Goal: Task Accomplishment & Management: Complete application form

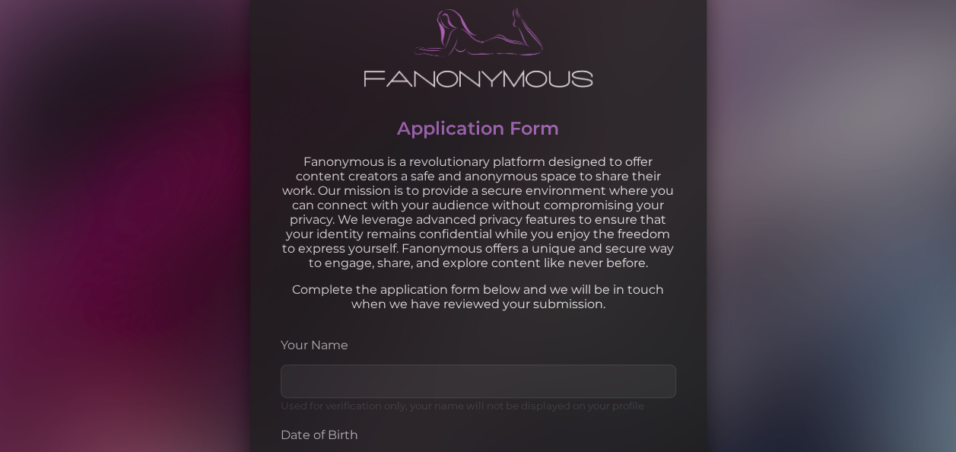
scroll to position [91, 0]
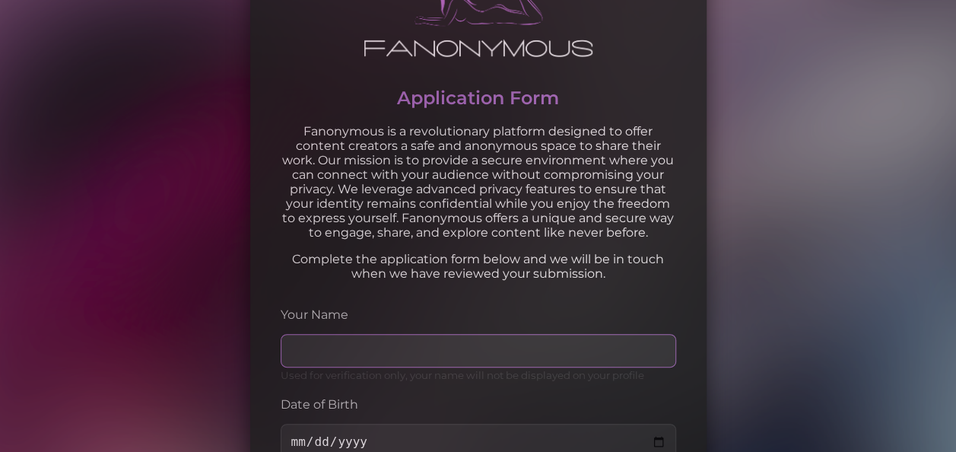
drag, startPoint x: 0, startPoint y: 0, endPoint x: 458, endPoint y: 363, distance: 584.4
click at [458, 363] on input "Your Name" at bounding box center [478, 350] width 395 height 33
type input "[PERSON_NAME]"
type input "[EMAIL_ADDRESS][DOMAIN_NAME]"
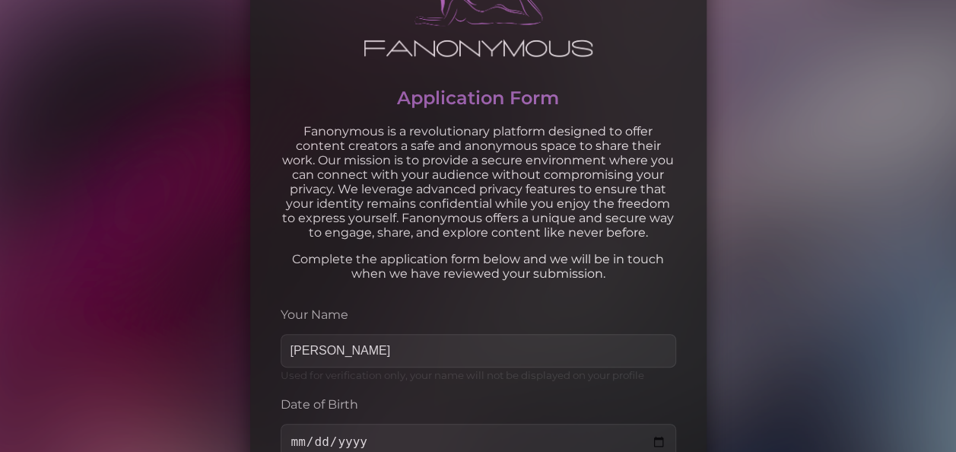
type input "0451195699"
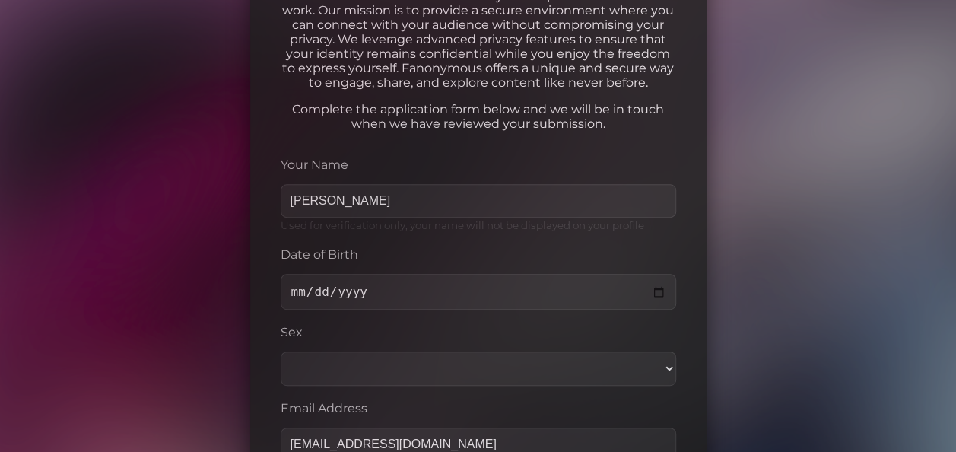
scroll to position [243, 0]
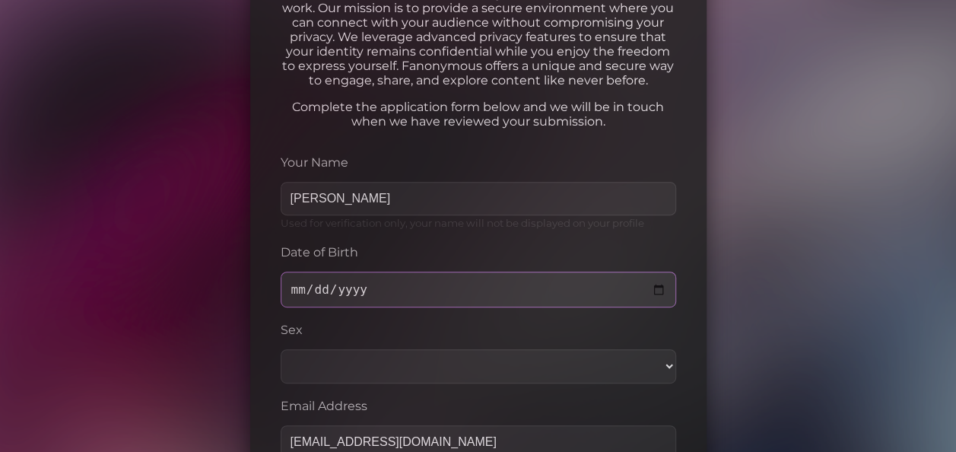
click at [369, 292] on input "Date of Birth" at bounding box center [478, 289] width 395 height 36
type input "[DATE]"
click at [352, 372] on select "[DEMOGRAPHIC_DATA] [DEMOGRAPHIC_DATA] Other" at bounding box center [478, 366] width 395 height 34
click at [281, 352] on select "[DEMOGRAPHIC_DATA] [DEMOGRAPHIC_DATA] Other" at bounding box center [478, 366] width 395 height 34
click at [318, 366] on select "[DEMOGRAPHIC_DATA] [DEMOGRAPHIC_DATA] Other" at bounding box center [478, 366] width 395 height 34
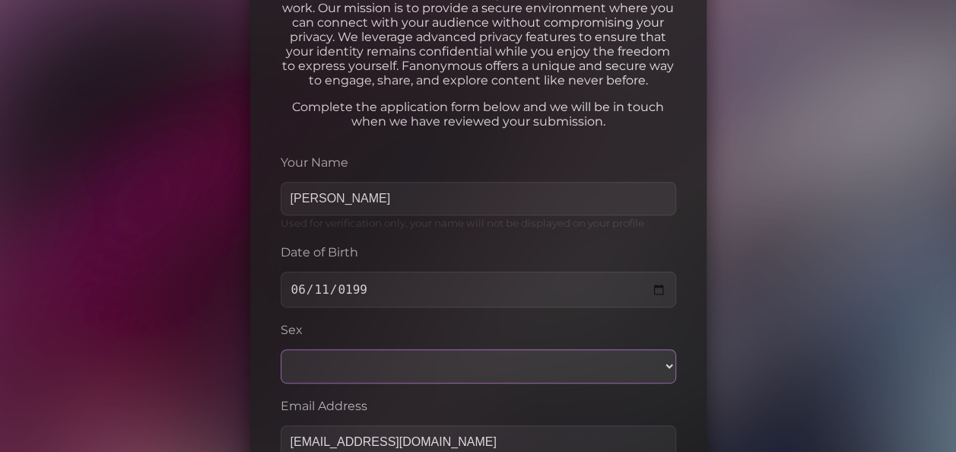
select select "[DEMOGRAPHIC_DATA]"
click at [281, 352] on select "[DEMOGRAPHIC_DATA] [DEMOGRAPHIC_DATA] Other" at bounding box center [478, 366] width 395 height 34
click at [216, 323] on body "Application Form Fanonymous is a revolutionary platform designed to offer conte…" at bounding box center [478, 398] width 956 height 1283
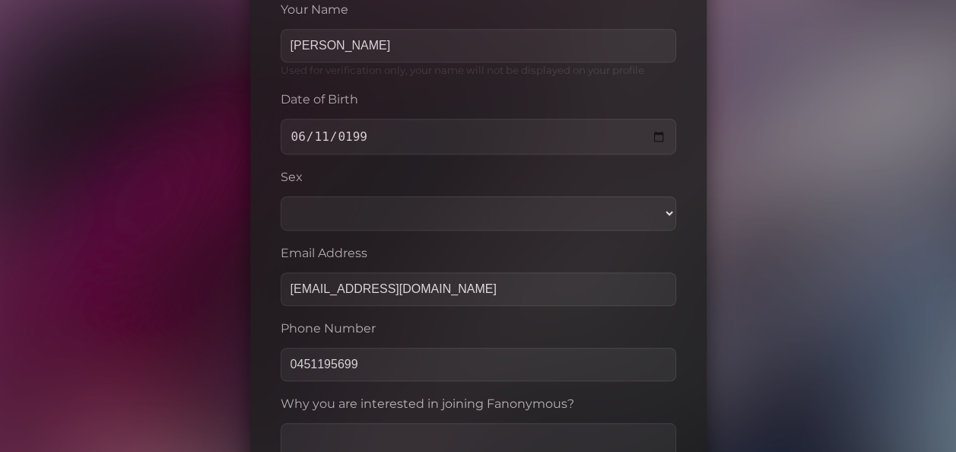
scroll to position [426, 0]
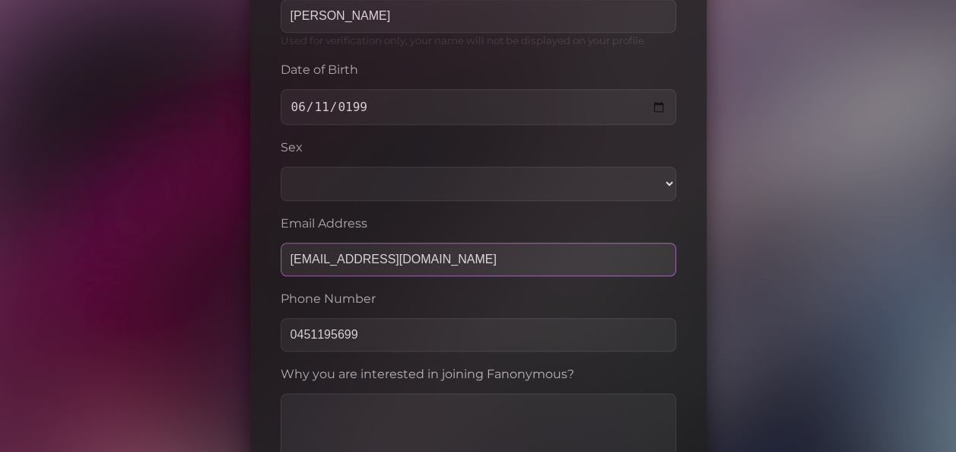
drag, startPoint x: 480, startPoint y: 254, endPoint x: -3, endPoint y: 284, distance: 483.7
click at [0, 284] on html "Application Form Fanonymous is a revolutionary platform designed to offer conte…" at bounding box center [478, 215] width 956 height 1283
type input "[EMAIL_ADDRESS][DOMAIN_NAME]"
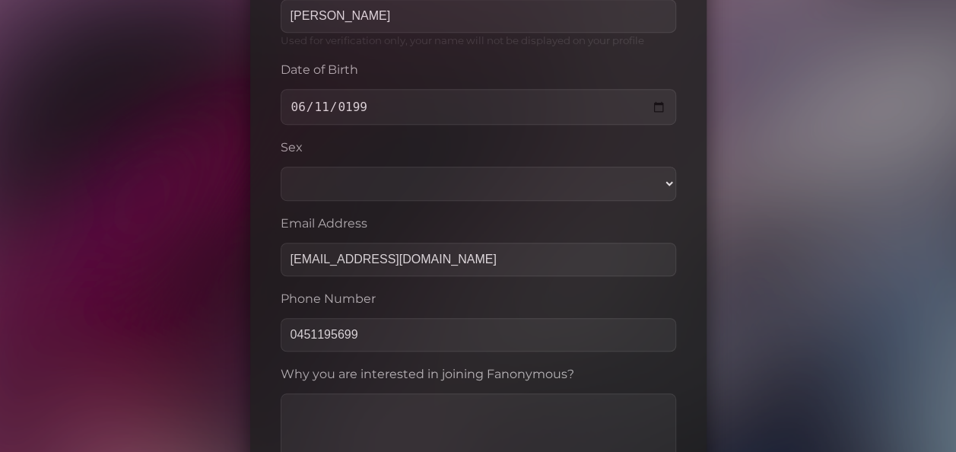
click at [181, 328] on body "Application Form Fanonymous is a revolutionary platform designed to offer conte…" at bounding box center [478, 215] width 956 height 1283
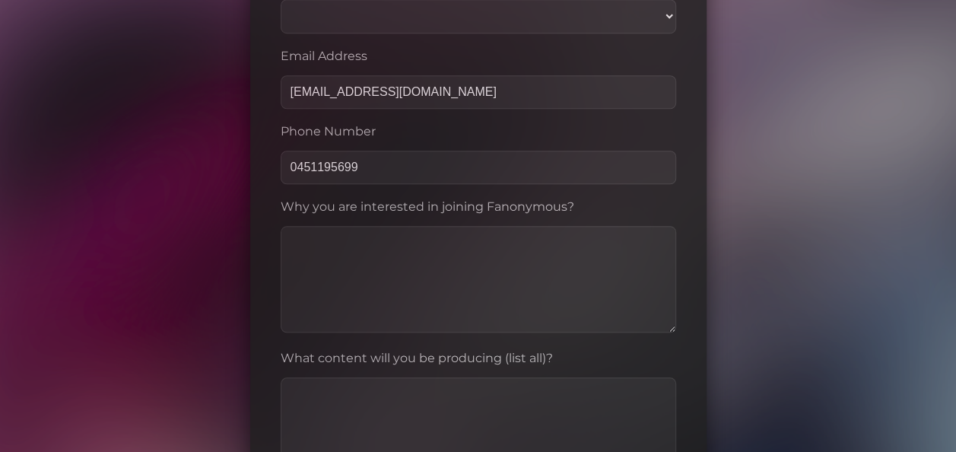
scroll to position [608, 0]
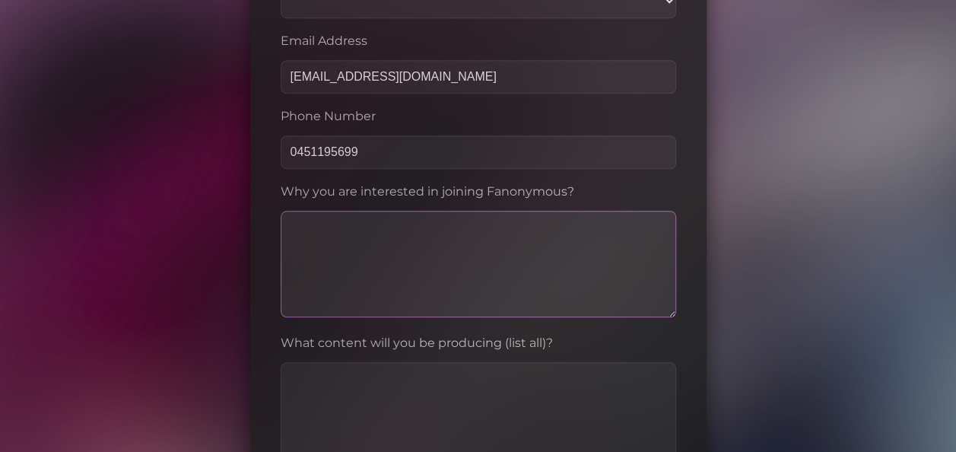
click at [336, 299] on textarea at bounding box center [478, 264] width 395 height 106
type textarea "protect my identity"
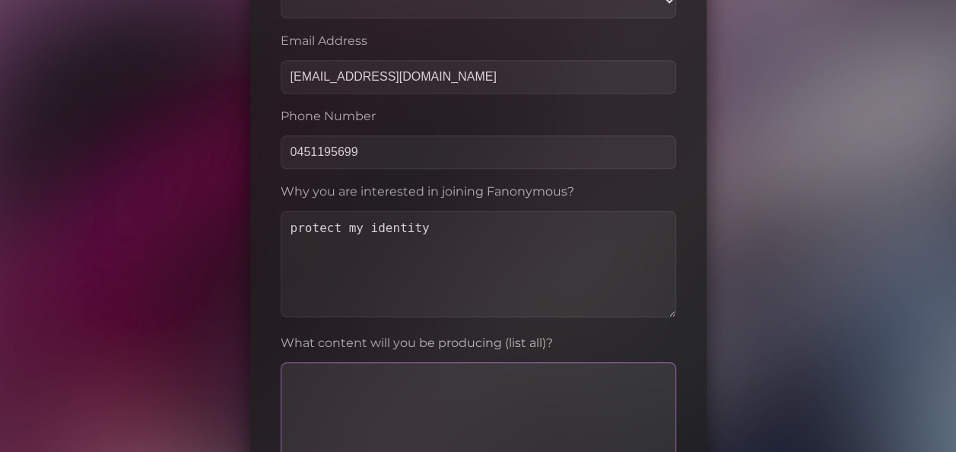
click at [343, 381] on textarea at bounding box center [478, 415] width 395 height 106
click at [220, 373] on body "Application Form Fanonymous is a revolutionary platform designed to offer conte…" at bounding box center [478, 33] width 956 height 1283
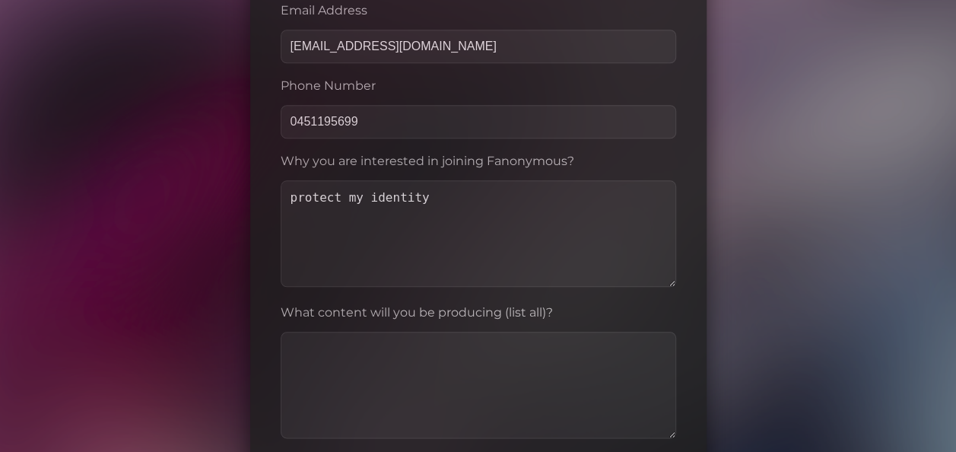
scroll to position [669, 0]
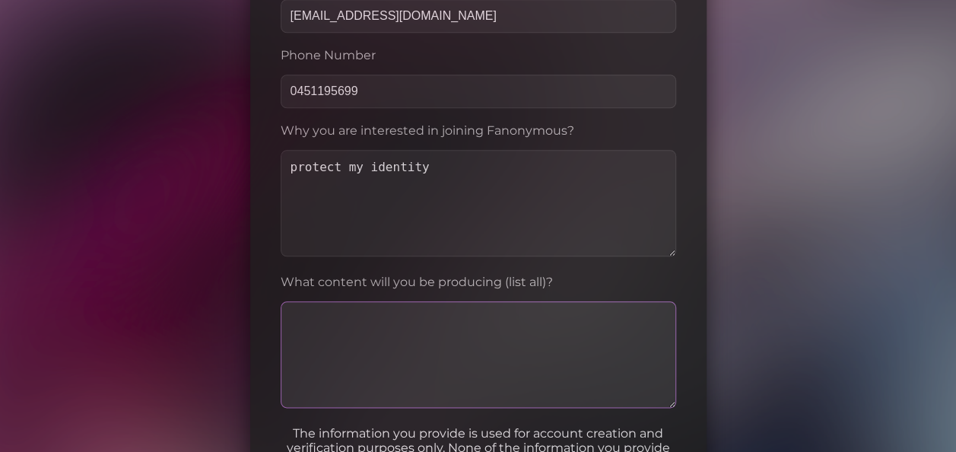
click at [326, 338] on textarea at bounding box center [478, 354] width 395 height 106
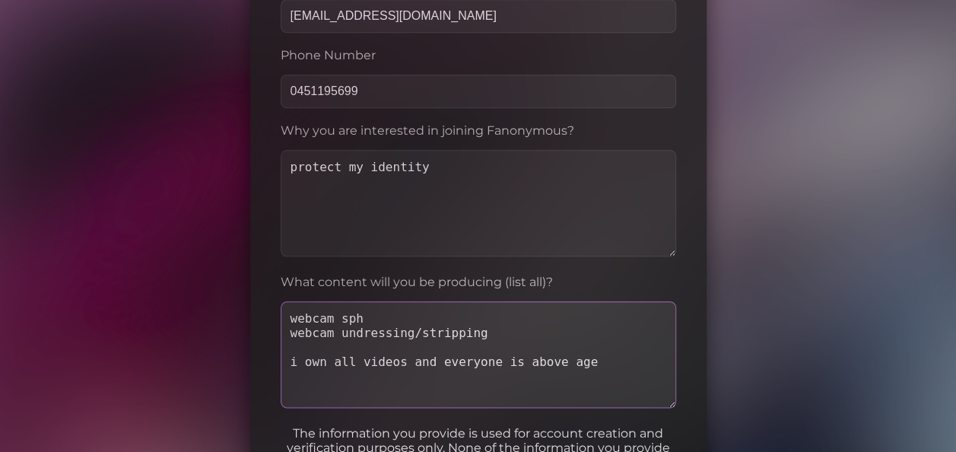
type textarea "webcam sph webcam undressing/stripping i own all videos and everyone is above a…"
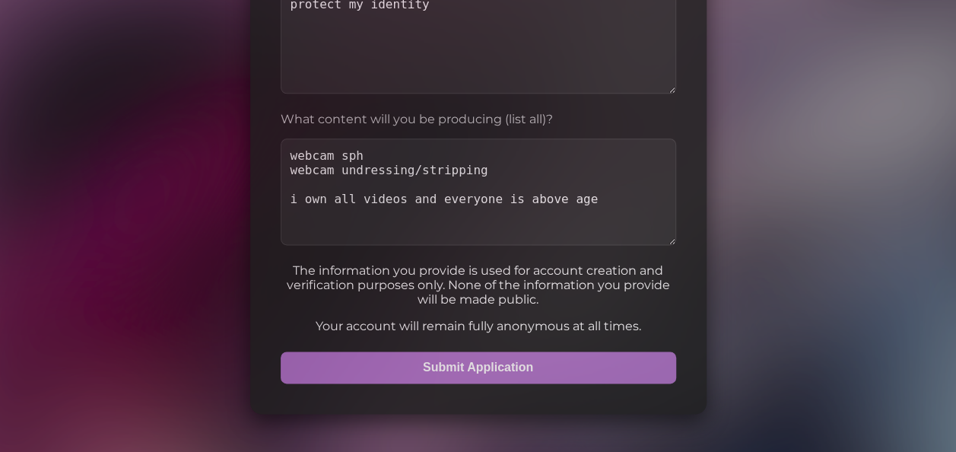
scroll to position [833, 0]
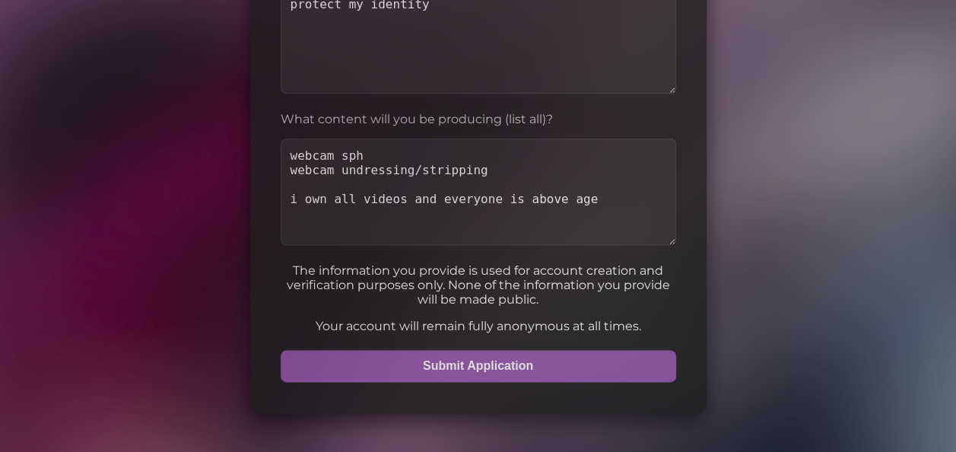
click at [334, 366] on button "Submit Application" at bounding box center [478, 366] width 395 height 32
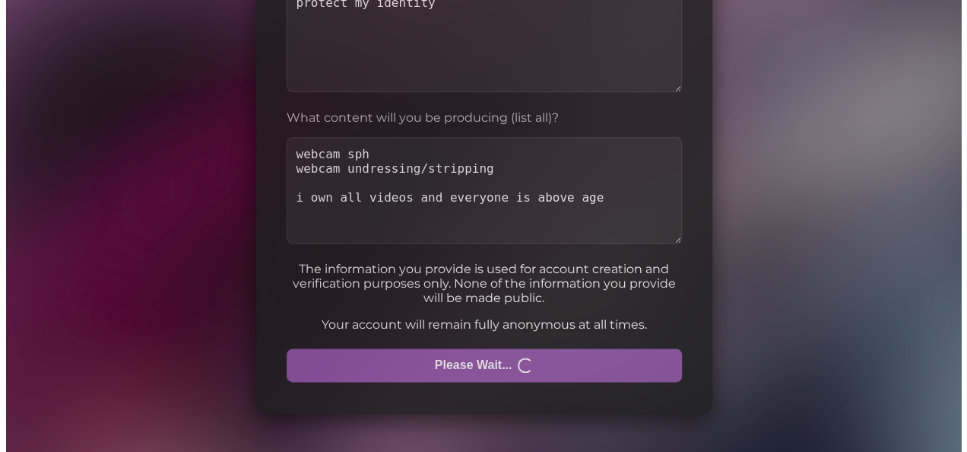
scroll to position [0, 0]
